Goal: Information Seeking & Learning: Learn about a topic

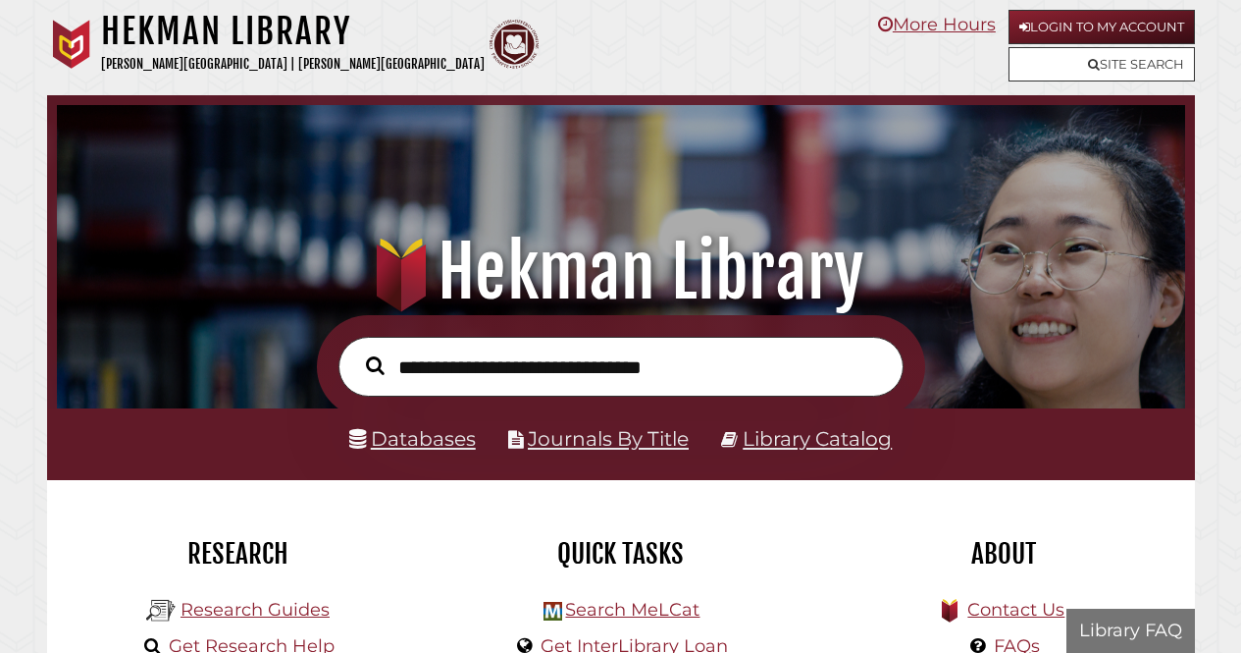
scroll to position [373, 1119]
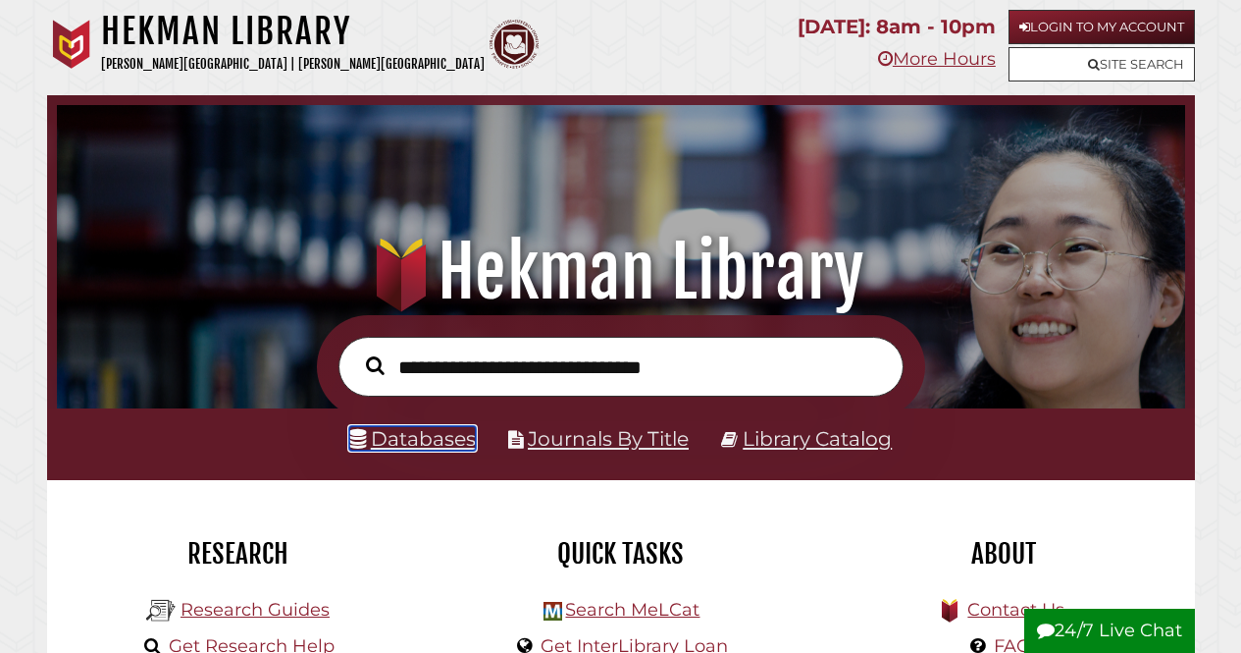
click at [393, 444] on link "Databases" at bounding box center [412, 438] width 127 height 25
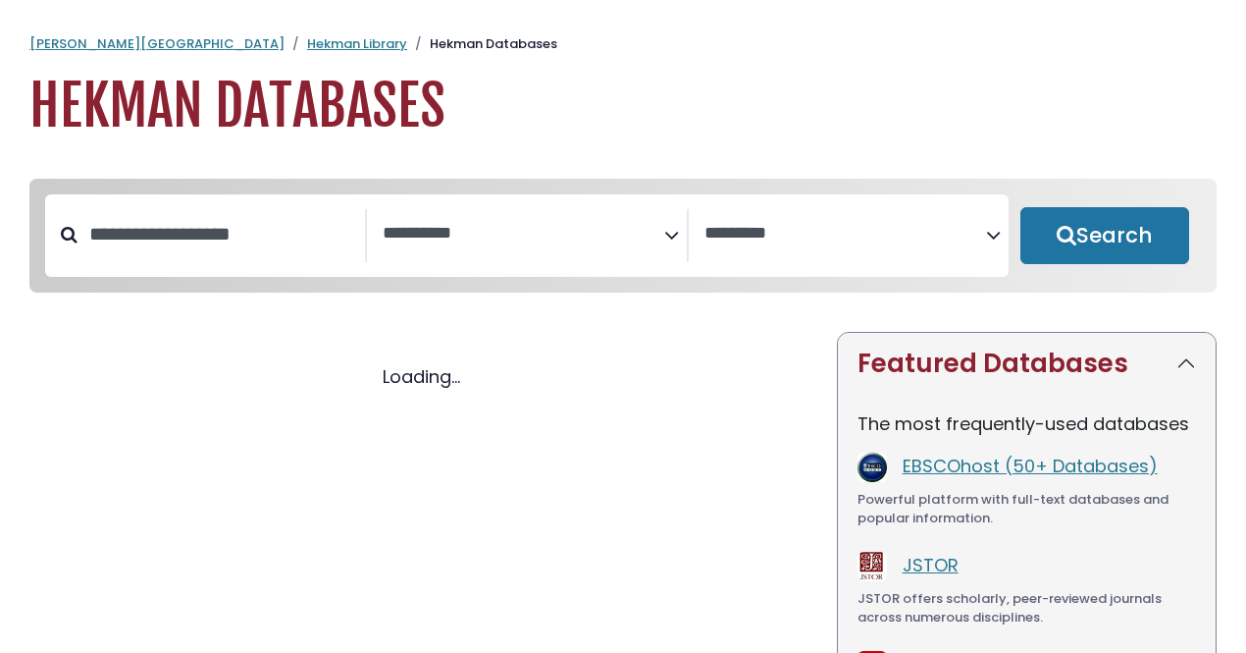
select select "Database Subject Filter"
select select "Database Vendors Filter"
select select "Database Subject Filter"
select select "Database Vendors Filter"
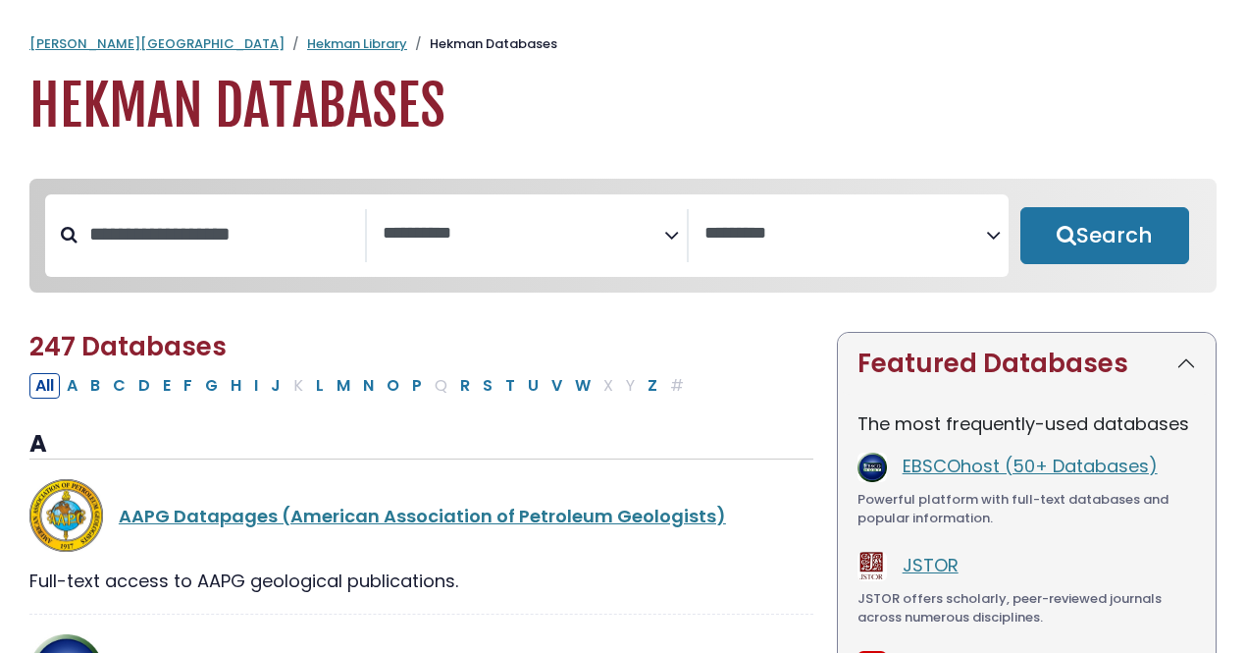
scroll to position [98, 0]
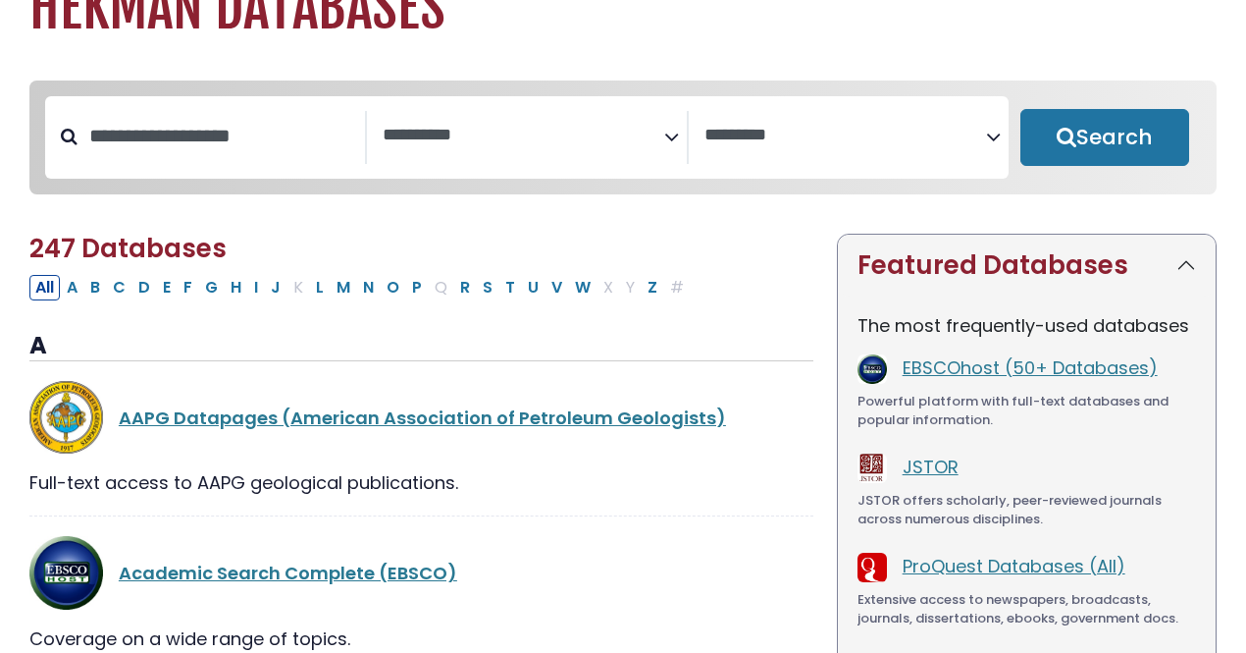
click at [667, 144] on icon "Search filters" at bounding box center [671, 133] width 15 height 29
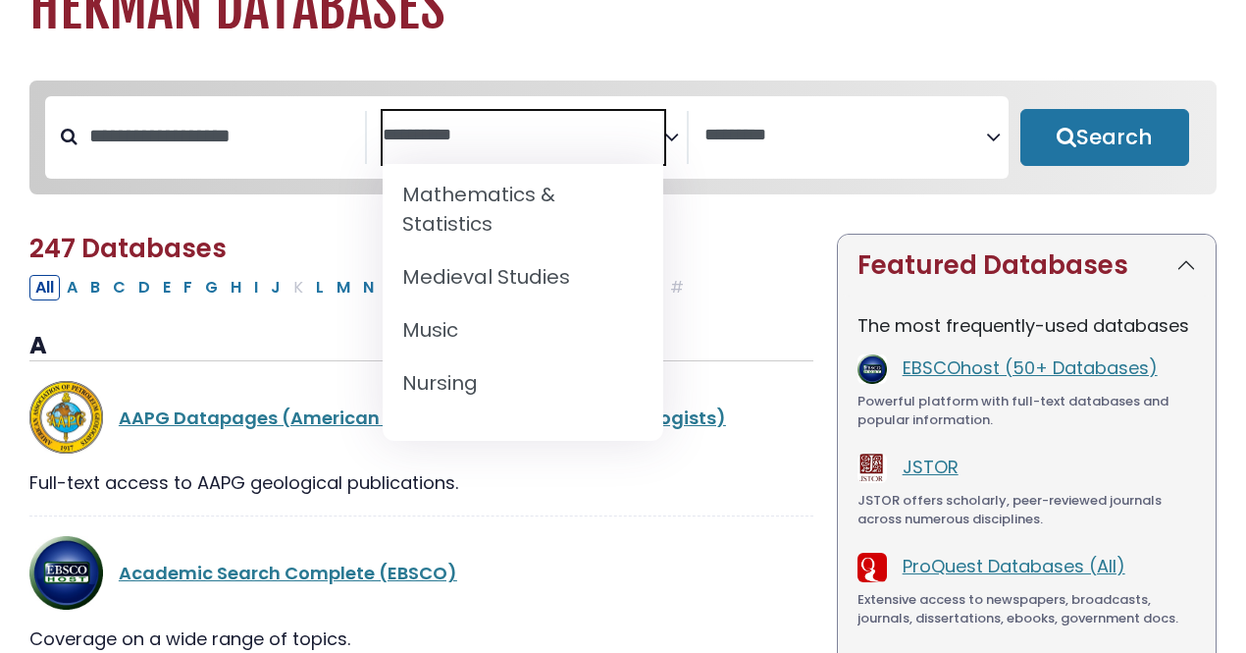
scroll to position [1570, 0]
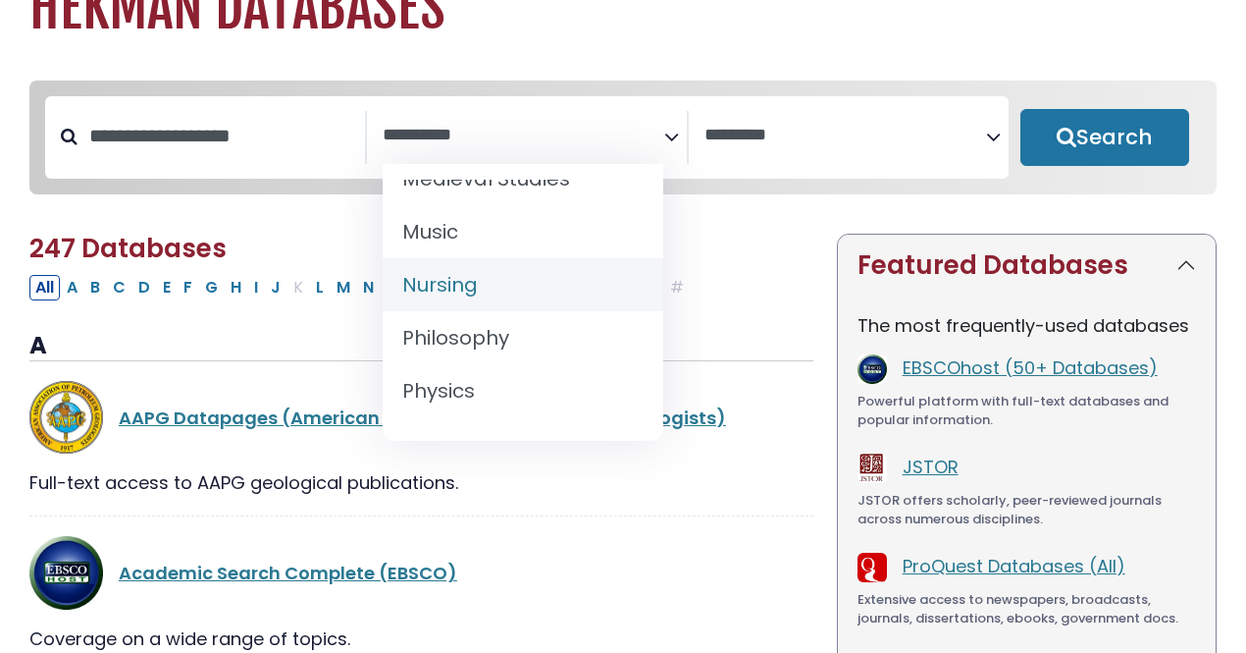
select select "*****"
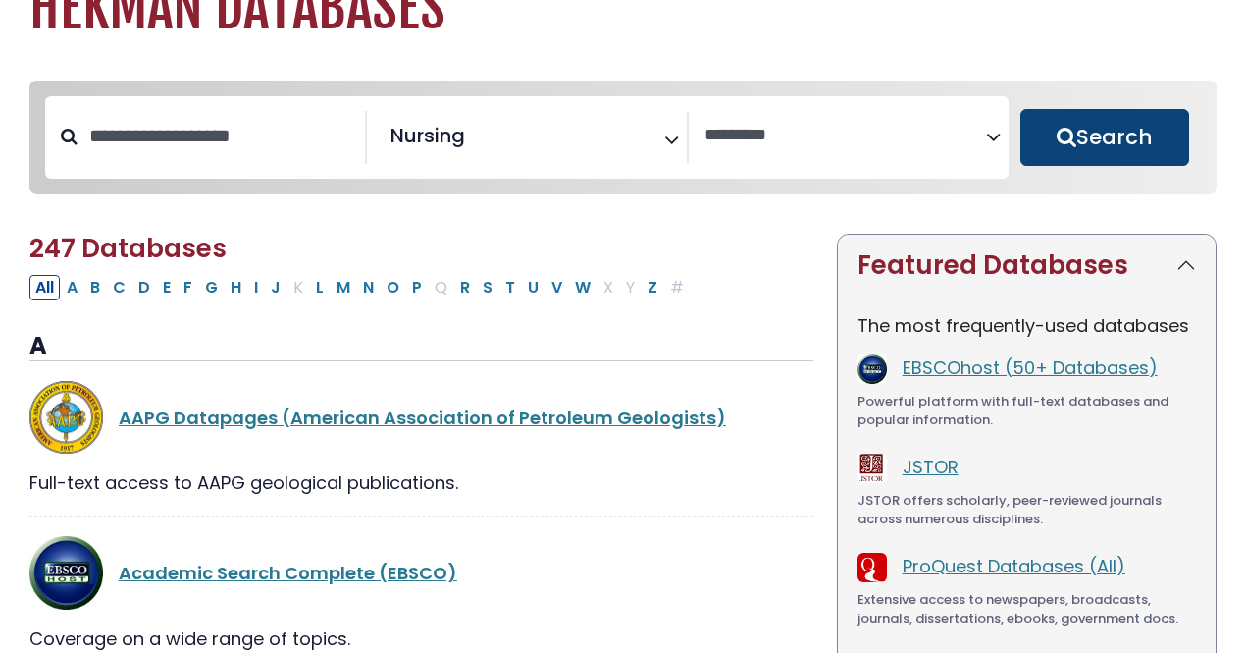
click at [1085, 145] on button "Search" at bounding box center [1105, 137] width 169 height 57
select select "Database Vendors Filter"
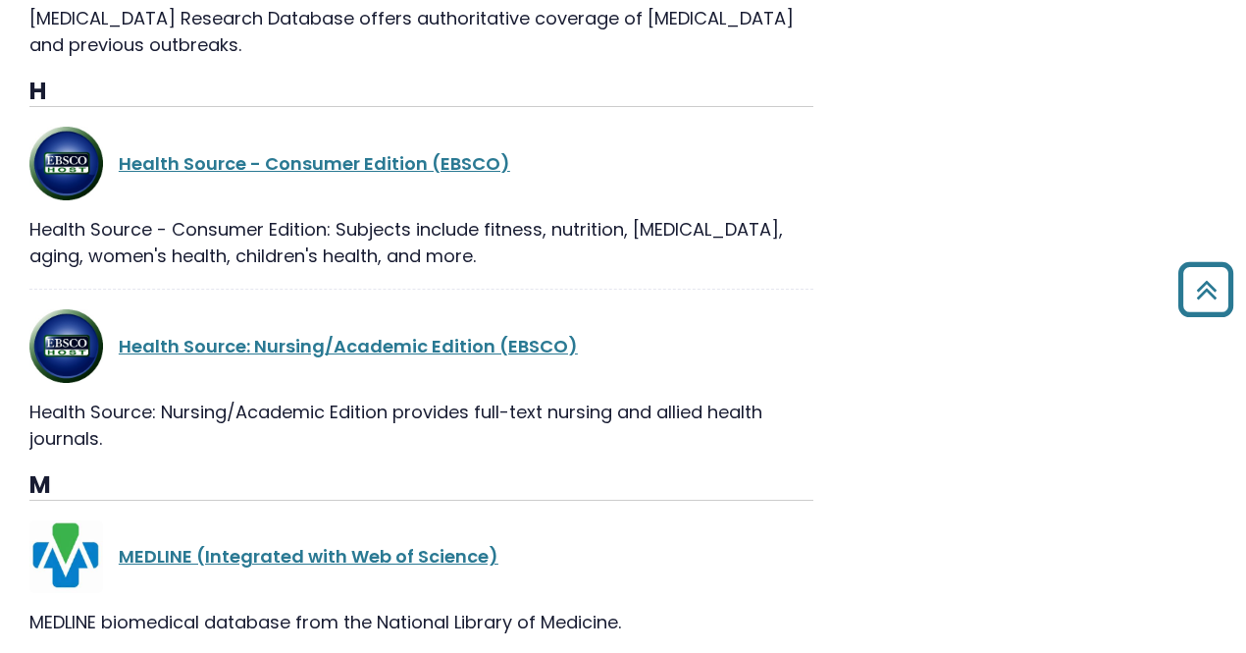
scroll to position [1472, 0]
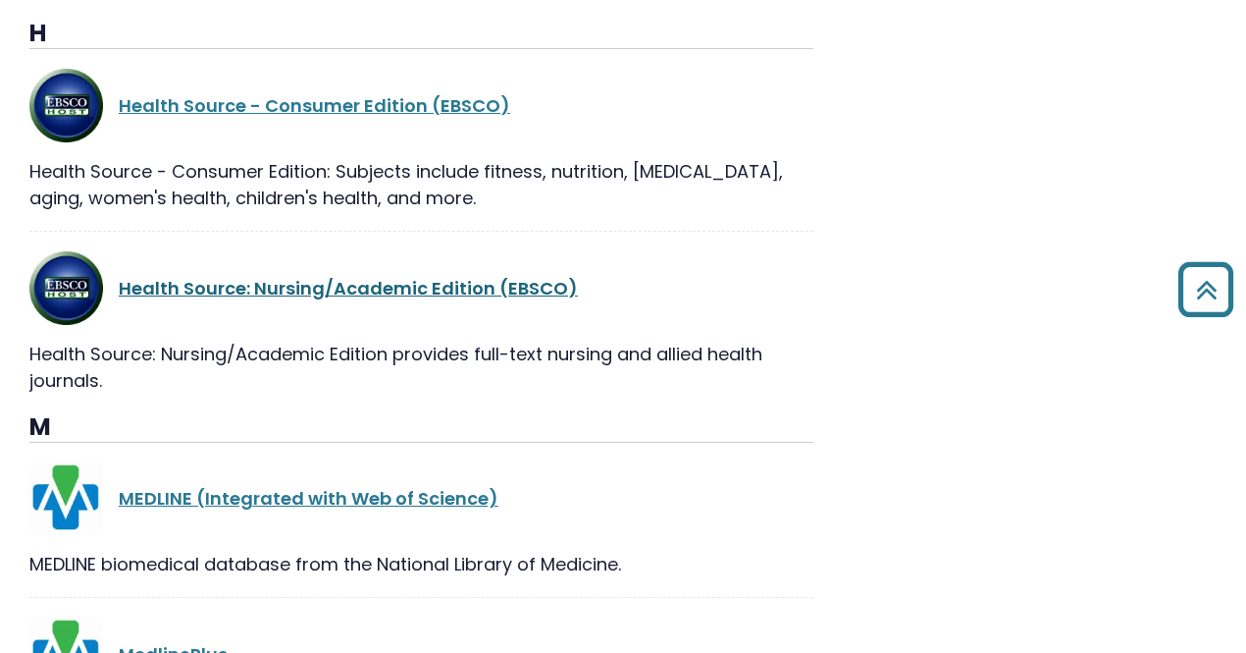
click at [407, 297] on link "Health Source: Nursing/Academic Edition (EBSCO)" at bounding box center [348, 288] width 459 height 25
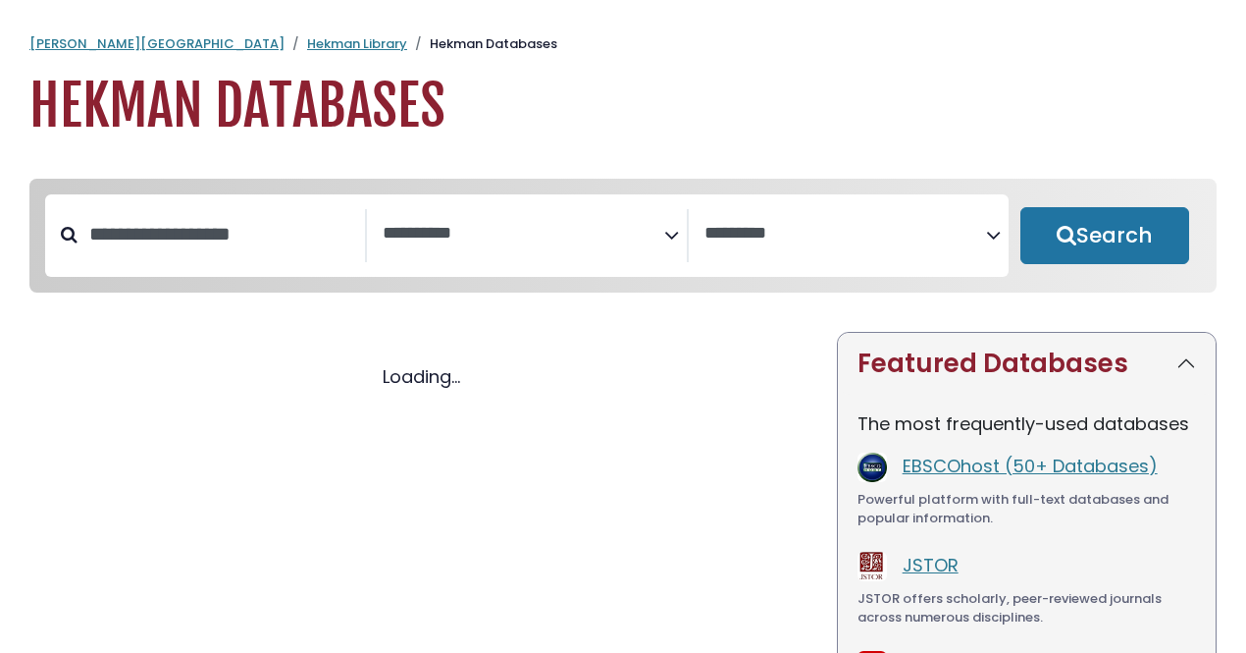
select select "Database Subject Filter"
select select "Database Vendors Filter"
select select "Database Subject Filter"
select select "Database Vendors Filter"
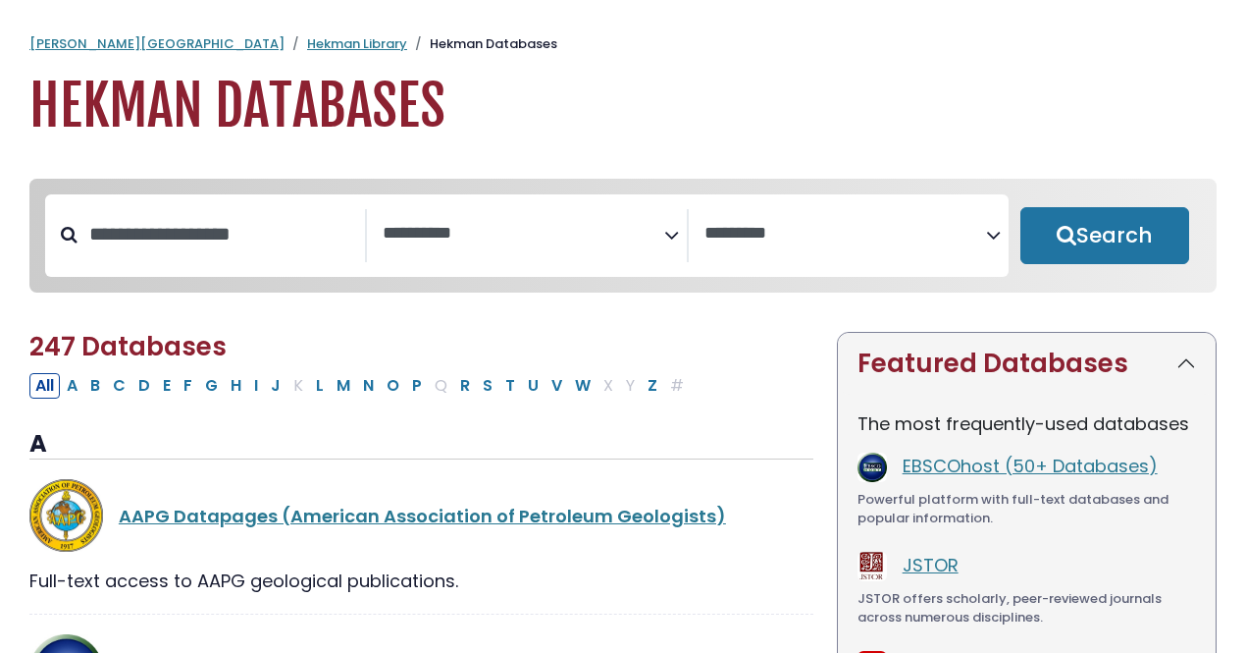
click at [640, 229] on textarea "Search" at bounding box center [524, 234] width 282 height 21
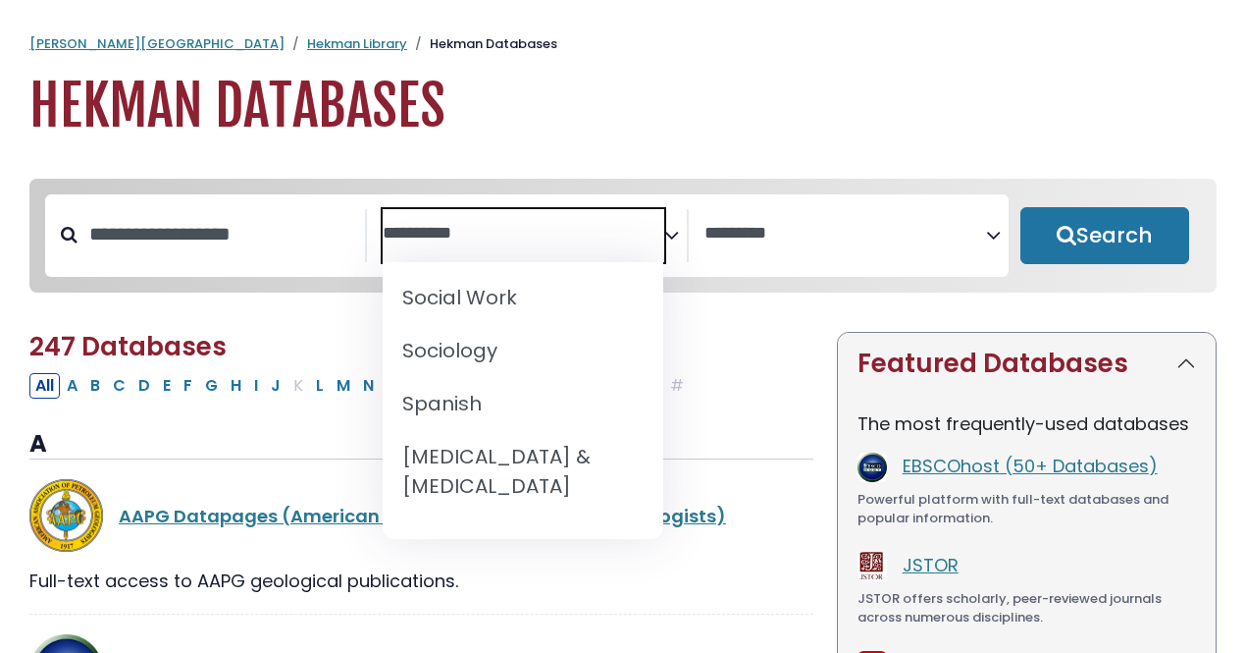
scroll to position [2061, 0]
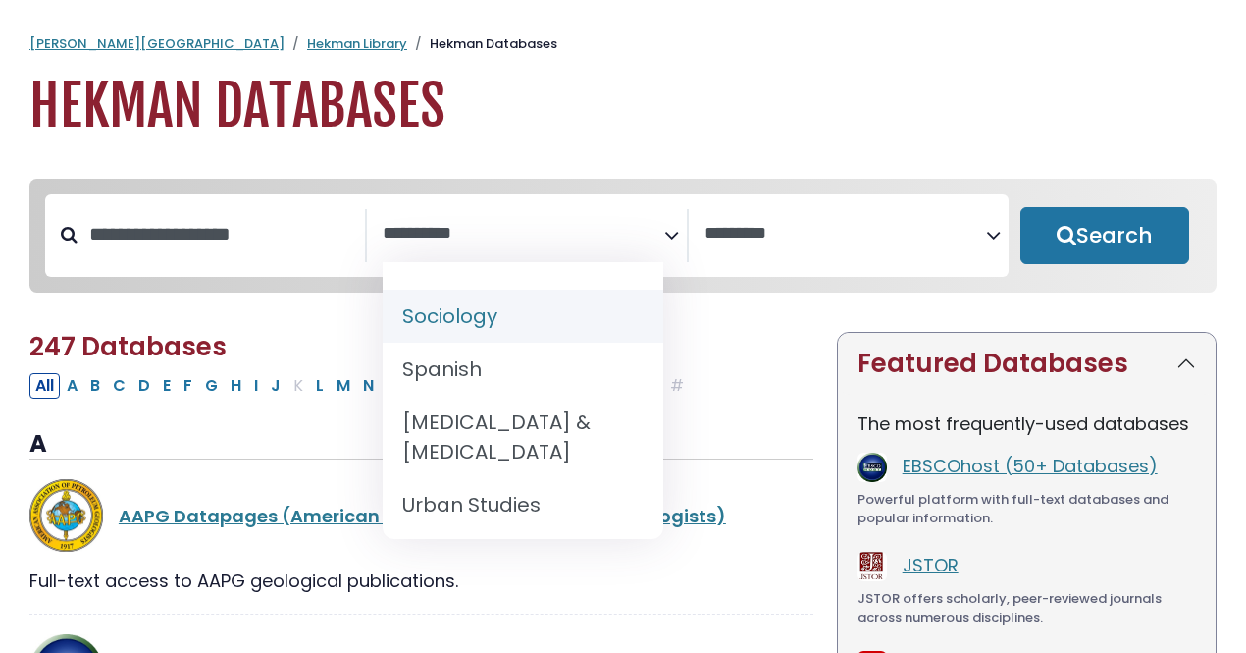
select select "*****"
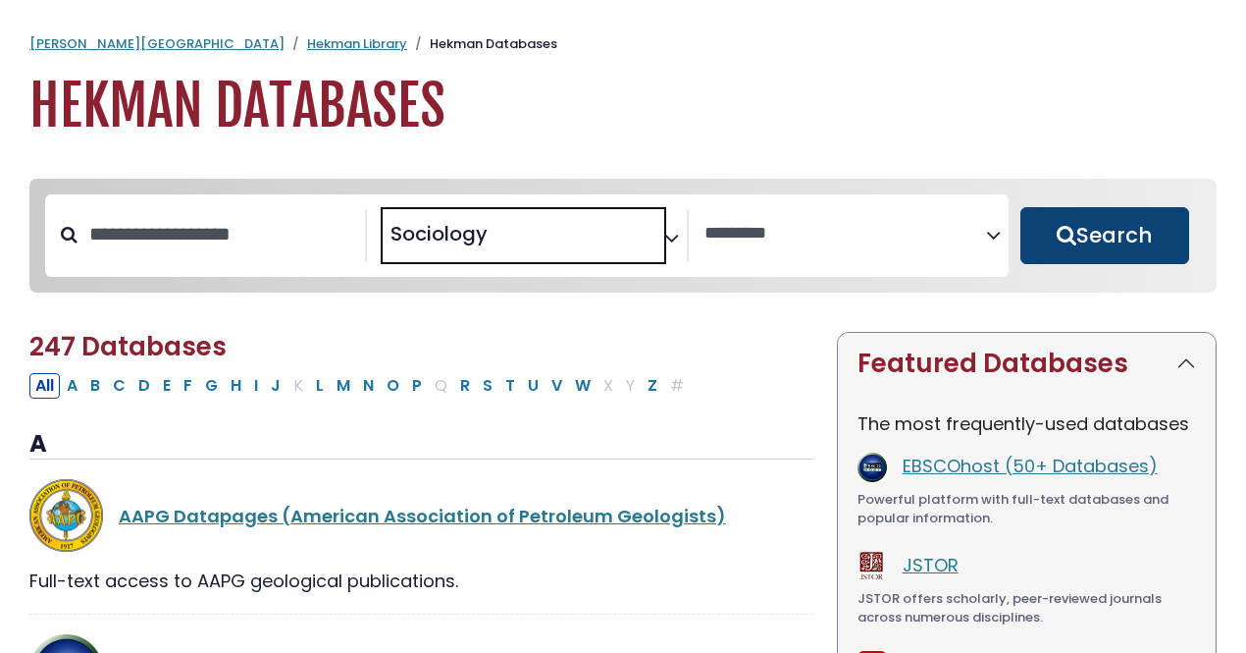
click at [1108, 243] on button "Search" at bounding box center [1105, 235] width 169 height 57
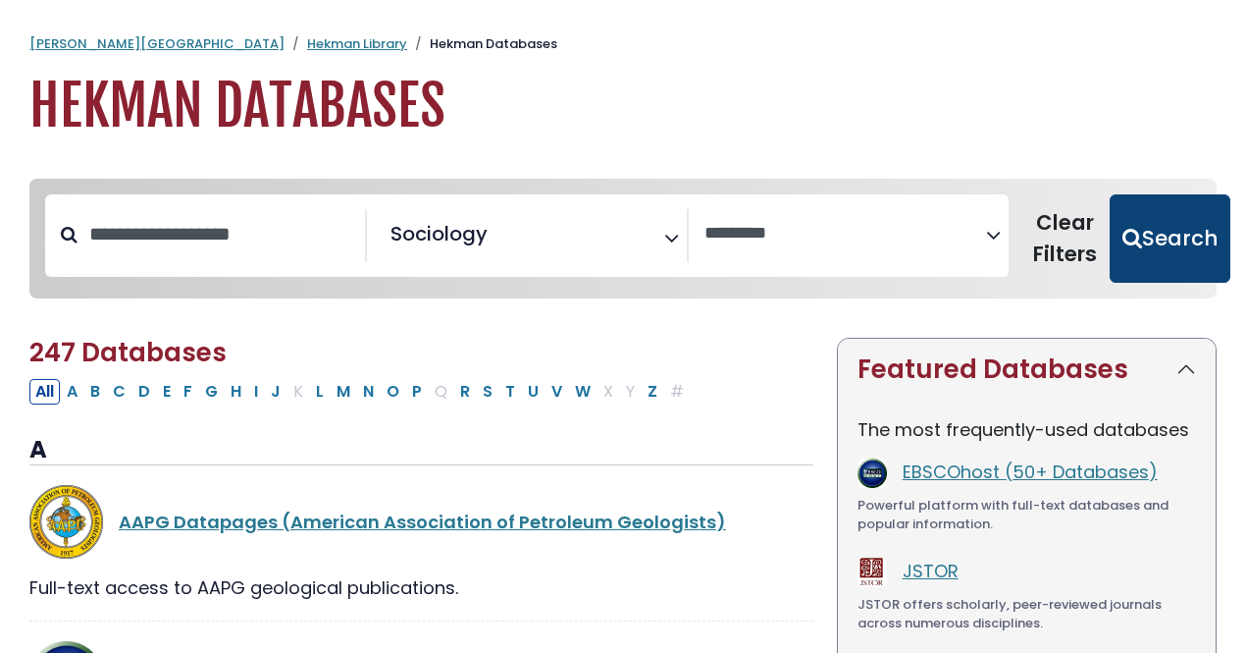
select select "Database Vendors Filter"
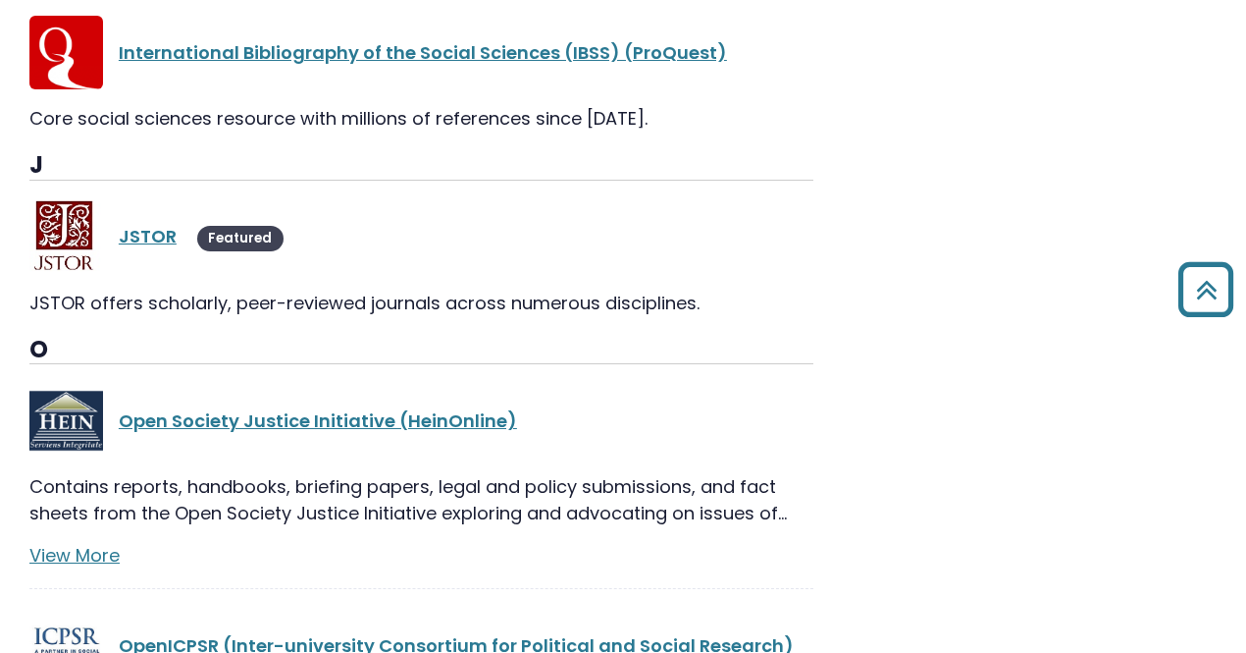
scroll to position [1374, 0]
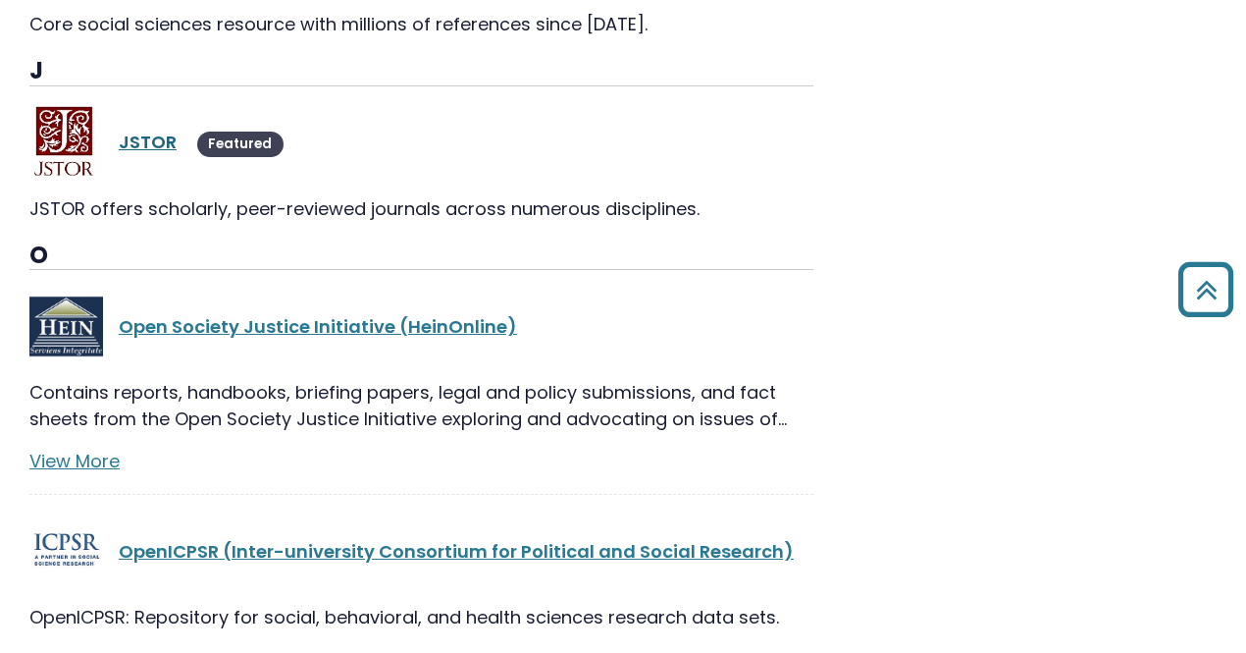
click at [142, 143] on link "JSTOR" at bounding box center [148, 142] width 58 height 25
